Goal: Task Accomplishment & Management: Use online tool/utility

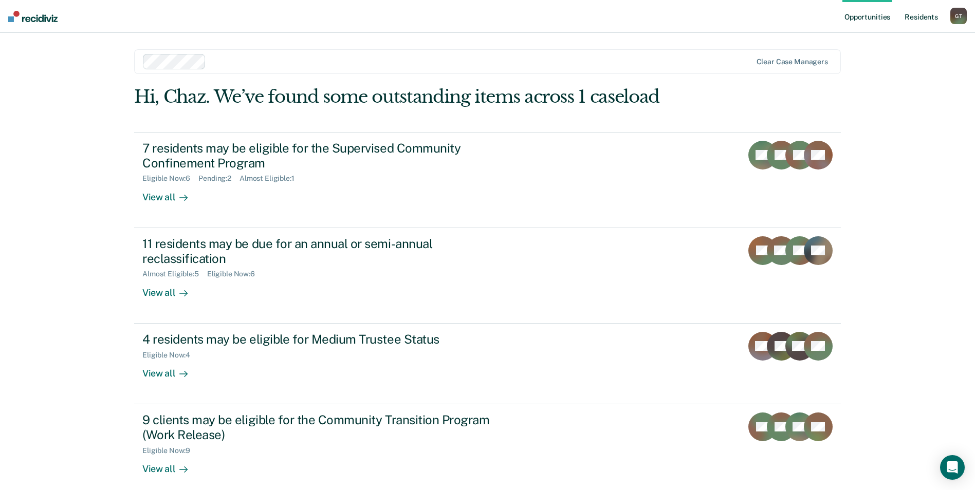
click at [926, 16] on link "Resident s" at bounding box center [922, 16] width 38 height 33
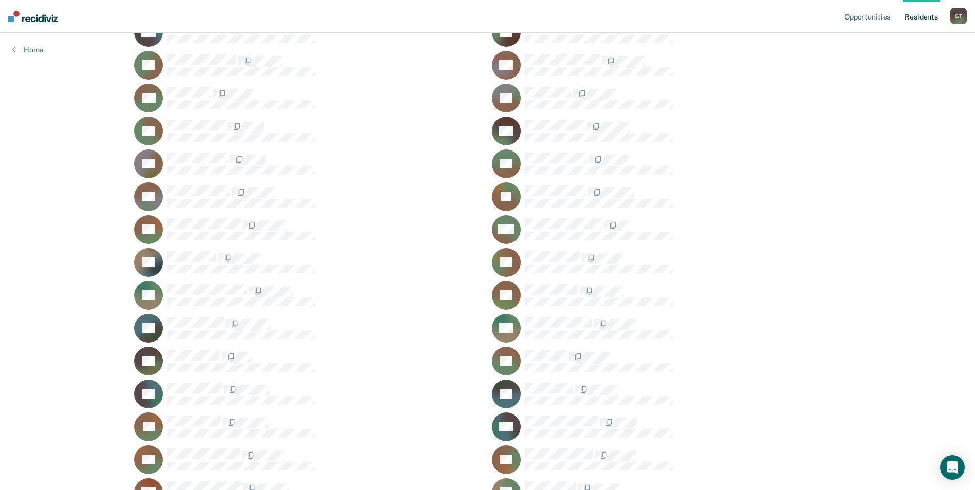
scroll to position [154, 0]
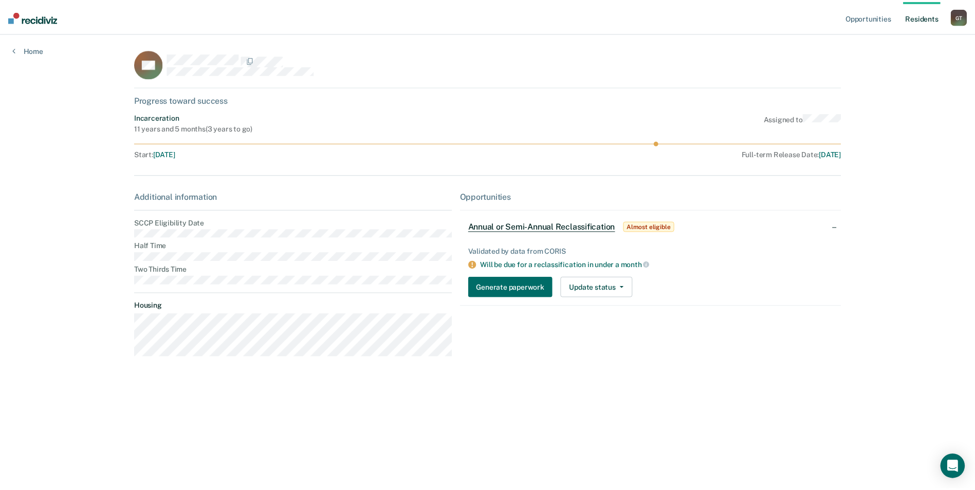
scroll to position [154, 0]
